Goal: Information Seeking & Learning: Learn about a topic

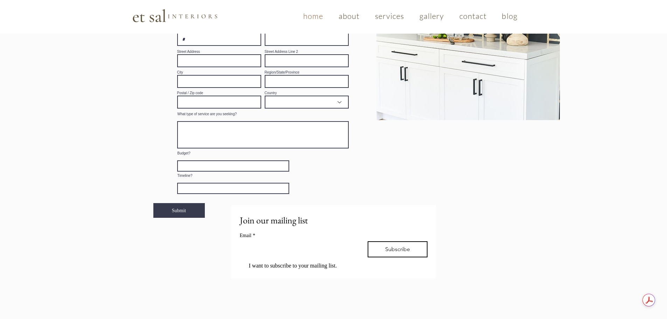
scroll to position [1085, 0]
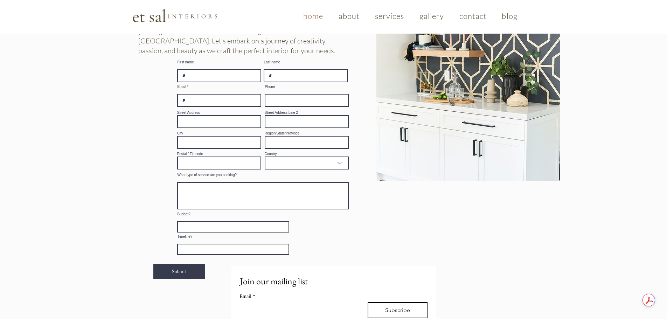
click at [279, 223] on textarea "Budget?" at bounding box center [233, 226] width 112 height 11
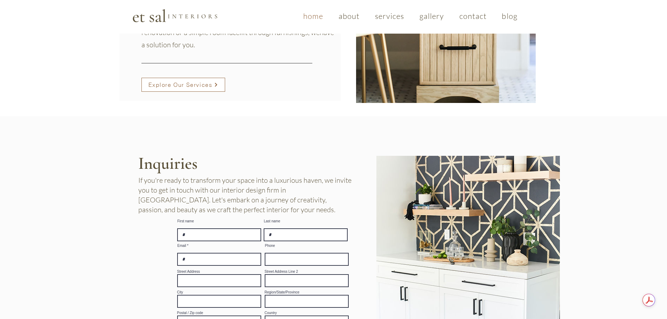
scroll to position [875, 0]
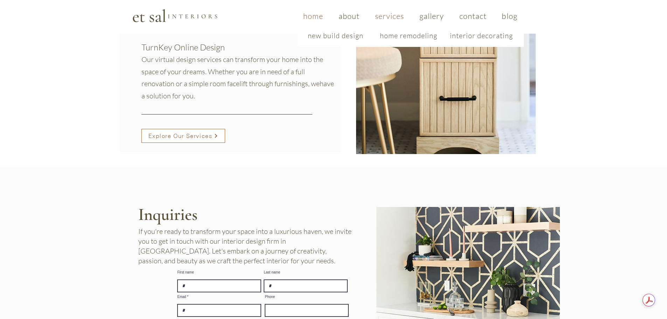
click at [387, 16] on span "services" at bounding box center [389, 15] width 29 height 9
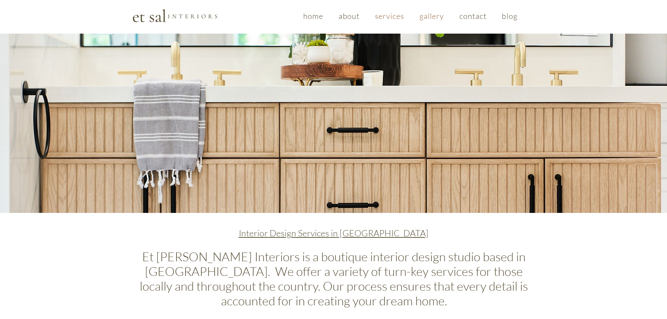
click at [428, 17] on span "gallery" at bounding box center [431, 15] width 25 height 9
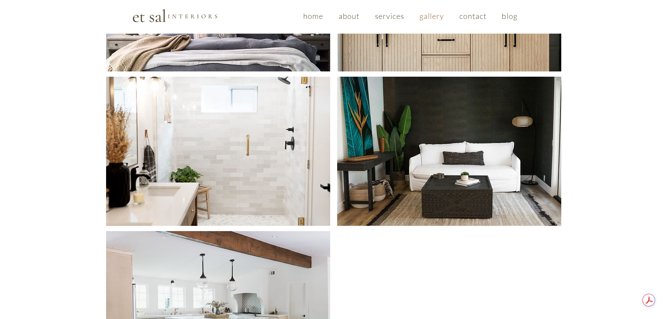
scroll to position [420, 0]
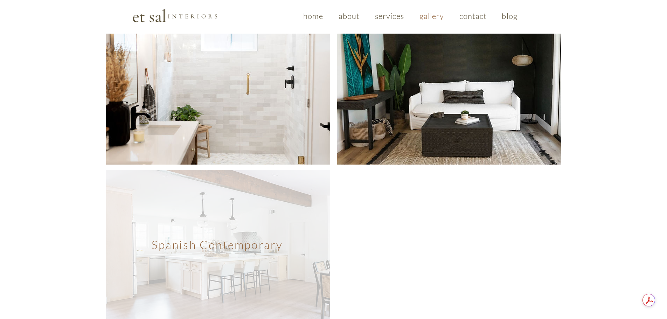
click at [203, 250] on span "Spanish Contemporary" at bounding box center [218, 244] width 224 height 149
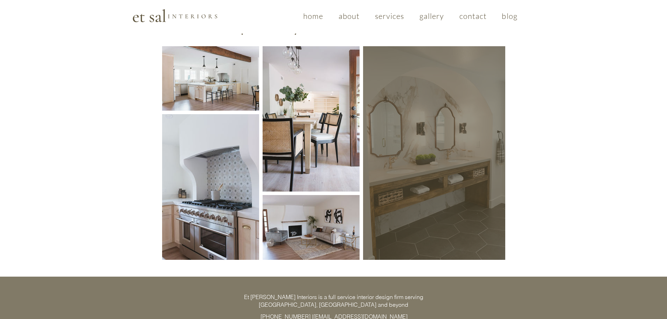
scroll to position [35, 0]
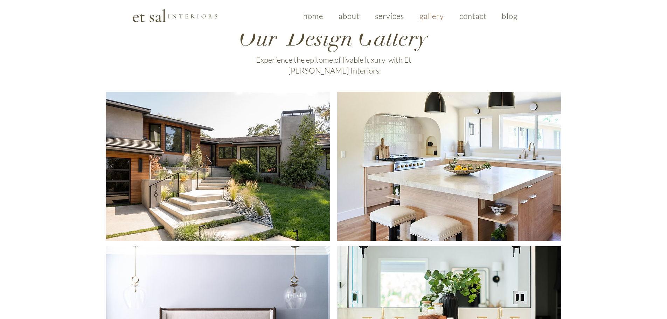
scroll to position [420, 0]
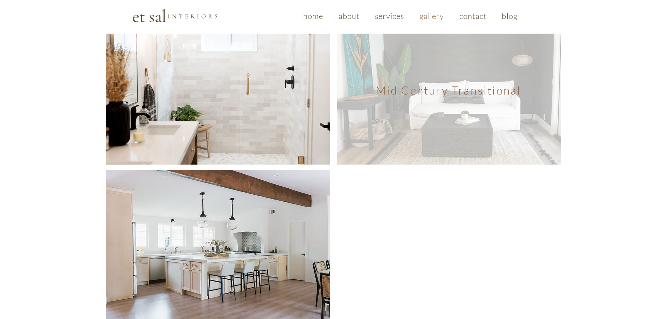
click at [484, 131] on span "Mid Century Transitional" at bounding box center [449, 89] width 224 height 149
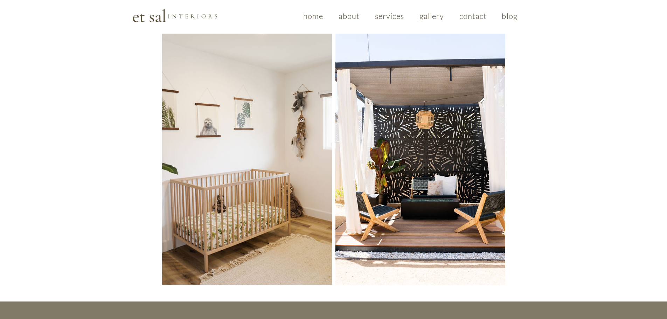
scroll to position [552, 0]
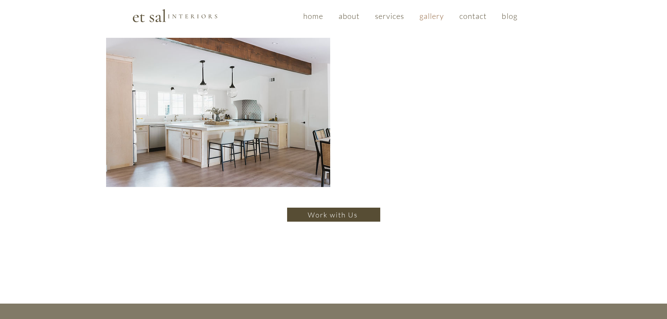
scroll to position [420, 0]
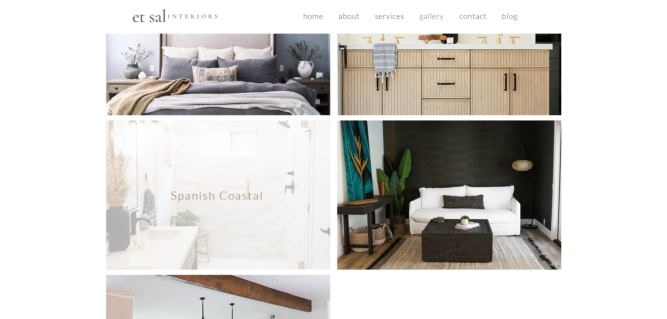
click at [185, 206] on span "Spanish Coastal" at bounding box center [218, 194] width 224 height 149
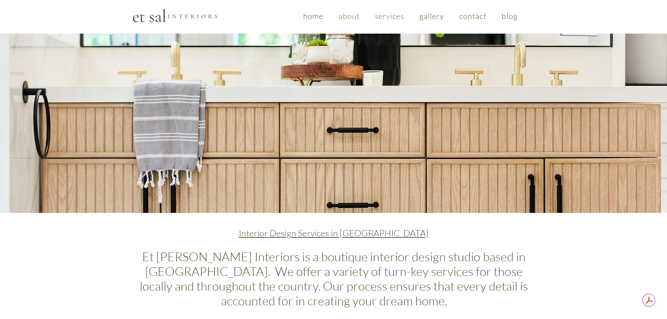
click at [351, 19] on span "about" at bounding box center [348, 15] width 21 height 9
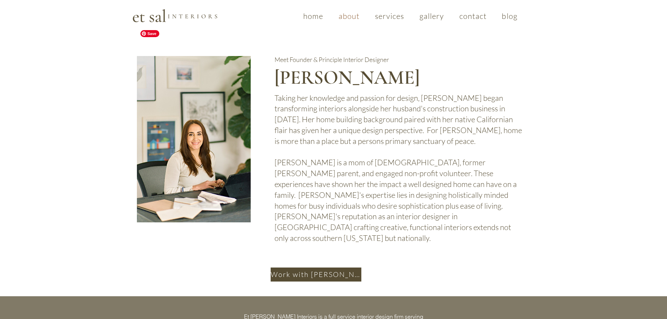
scroll to position [443, 0]
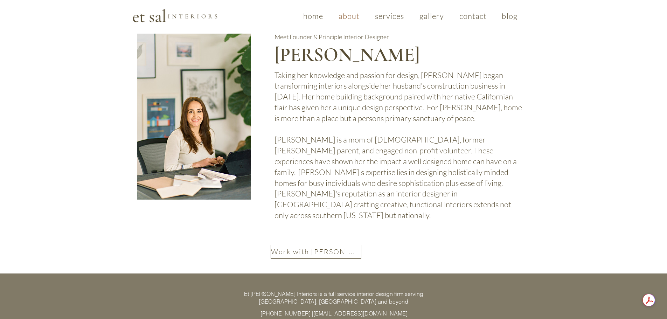
click at [319, 247] on span "Work with [PERSON_NAME]" at bounding box center [315, 251] width 89 height 9
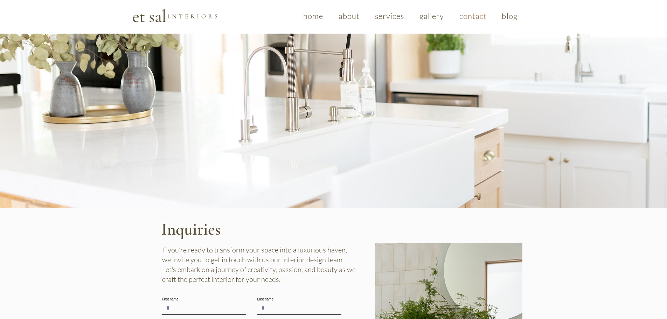
scroll to position [35, 0]
